Goal: Navigation & Orientation: Understand site structure

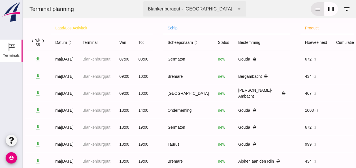
click at [44, 40] on icon "chevron_right" at bounding box center [43, 41] width 6 height 6
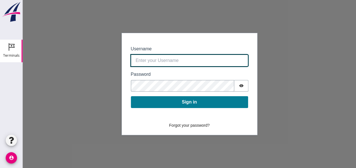
type input "[EMAIL_ADDRESS][DOMAIN_NAME]"
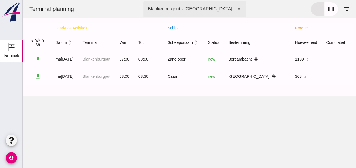
click at [70, 40] on icon "unfold_more" at bounding box center [70, 43] width 6 height 6
click at [70, 42] on icon "expand_more" at bounding box center [70, 43] width 6 height 6
click at [71, 41] on icon "expand_less" at bounding box center [70, 43] width 6 height 6
